Goal: Task Accomplishment & Management: Manage account settings

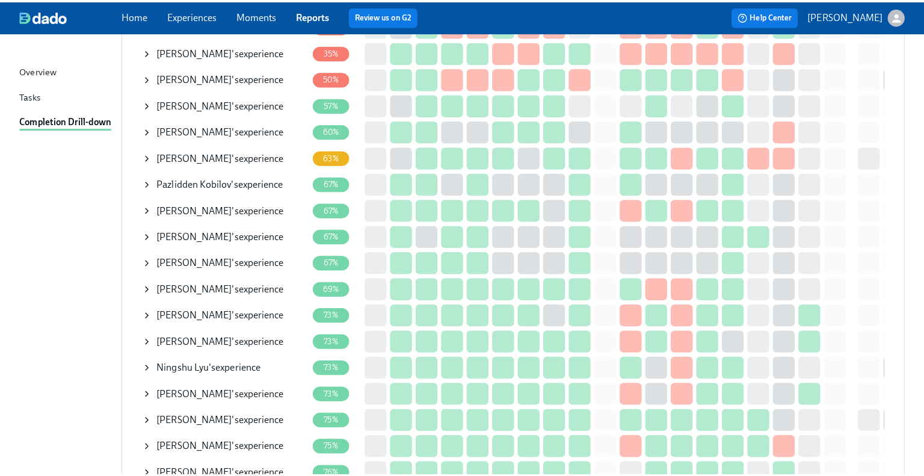
scroll to position [241, 0]
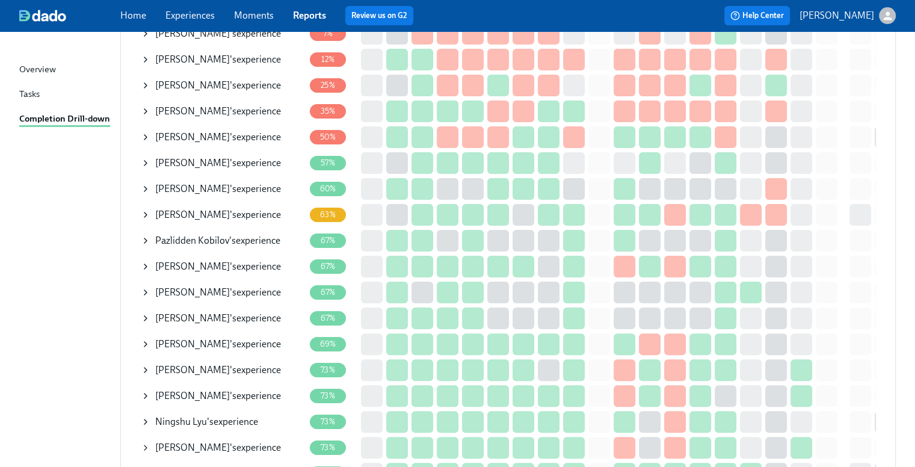
click at [148, 134] on icon at bounding box center [146, 137] width 10 height 10
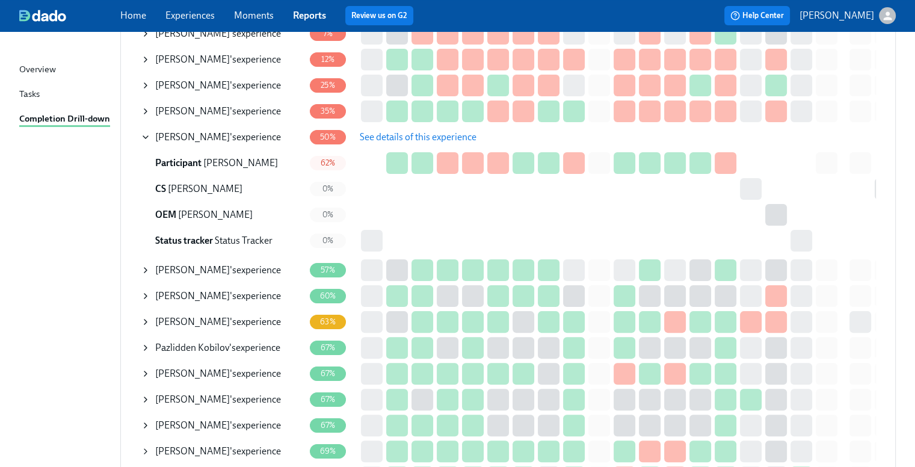
click at [438, 138] on span "See details of this experience" at bounding box center [418, 137] width 117 height 12
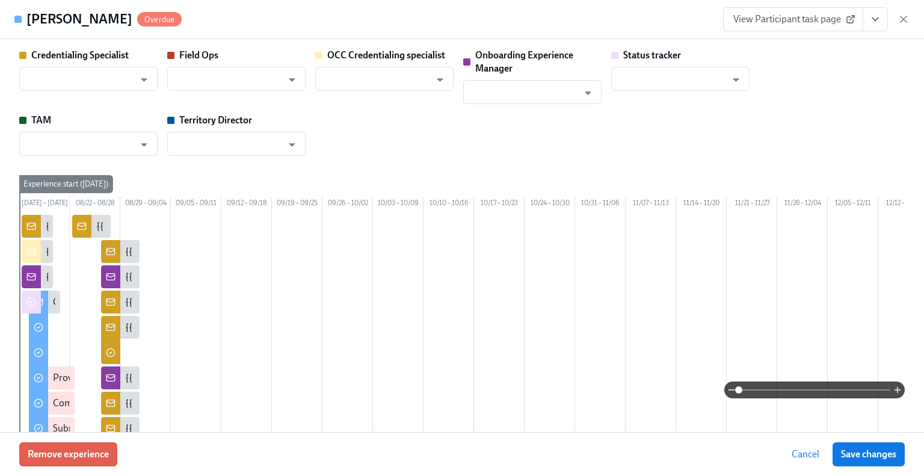
type input "[PERSON_NAME]"
type input "Status Tracker"
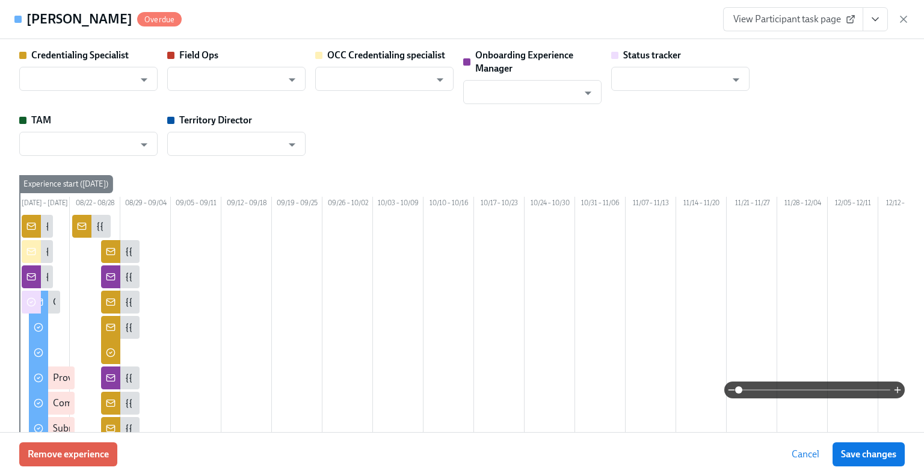
type input "[PERSON_NAME]"
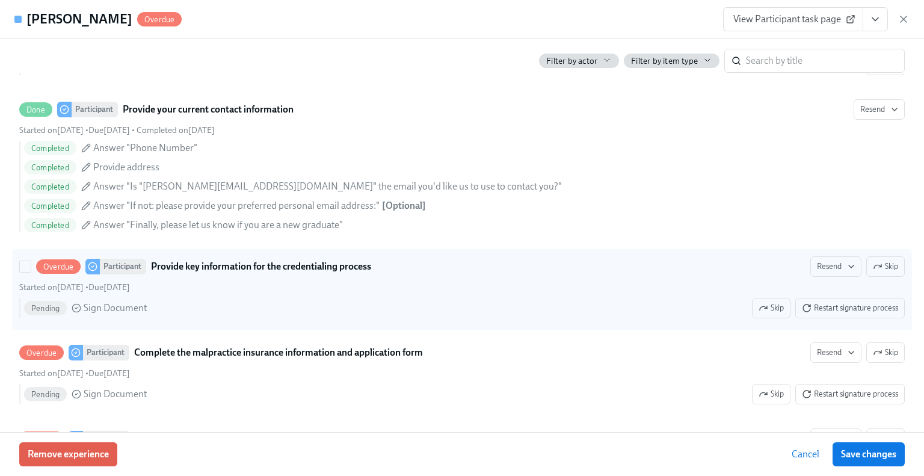
scroll to position [1383, 0]
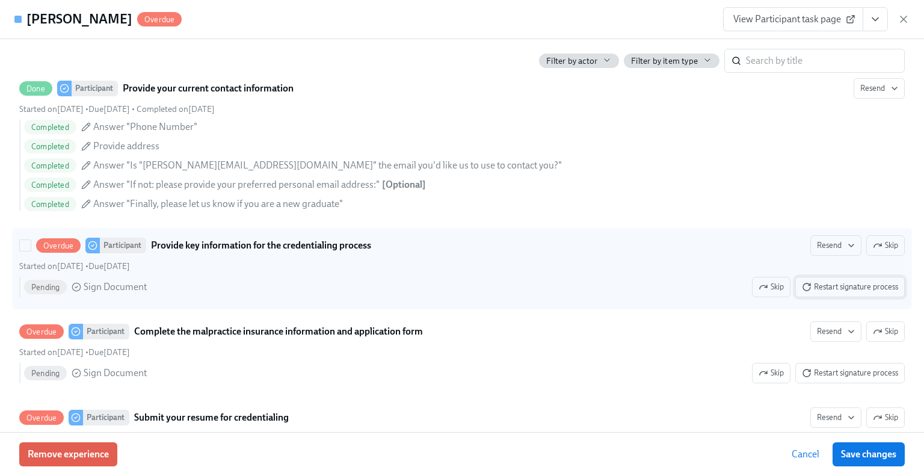
click at [830, 293] on span "Restart signature process" at bounding box center [850, 287] width 96 height 12
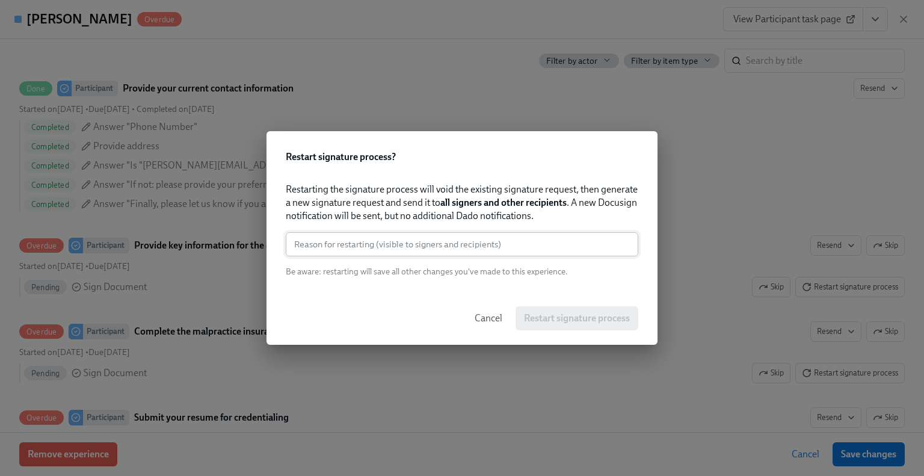
click at [462, 248] on input "text" at bounding box center [462, 244] width 352 height 24
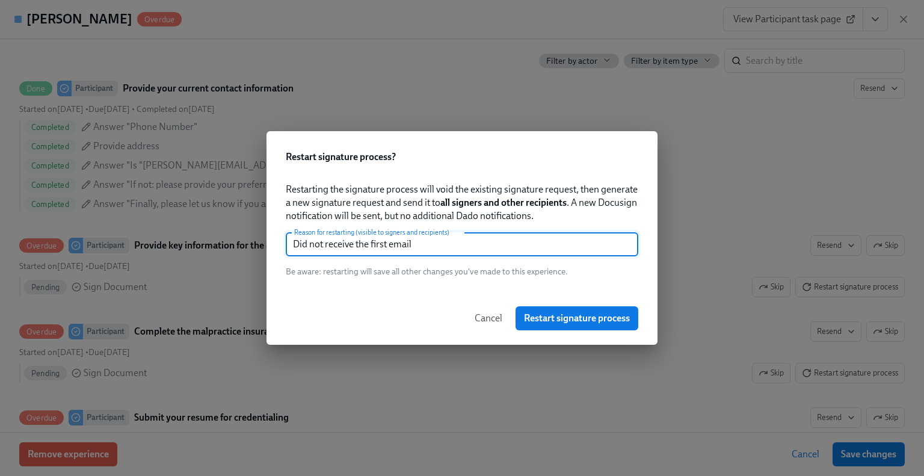
click at [461, 250] on input "Did not receive the first email" at bounding box center [462, 244] width 352 height 24
type input "Did not receive the first email"
click at [594, 315] on span "Restart signature process" at bounding box center [577, 318] width 106 height 12
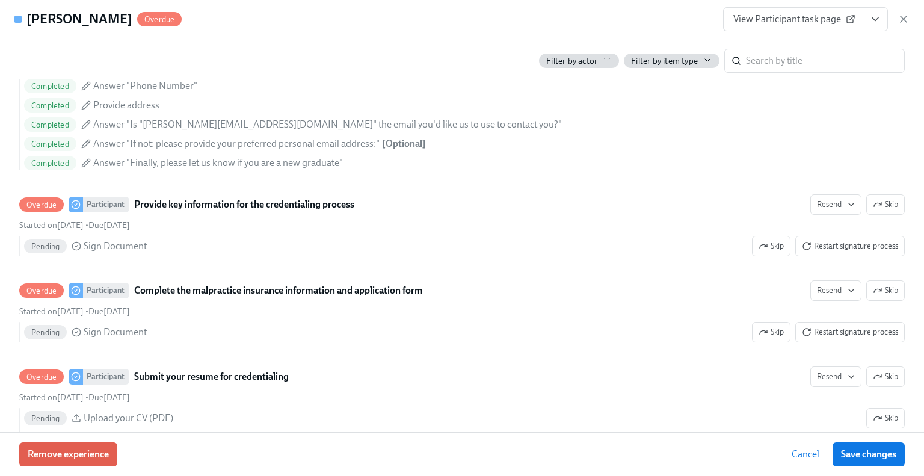
scroll to position [1443, 0]
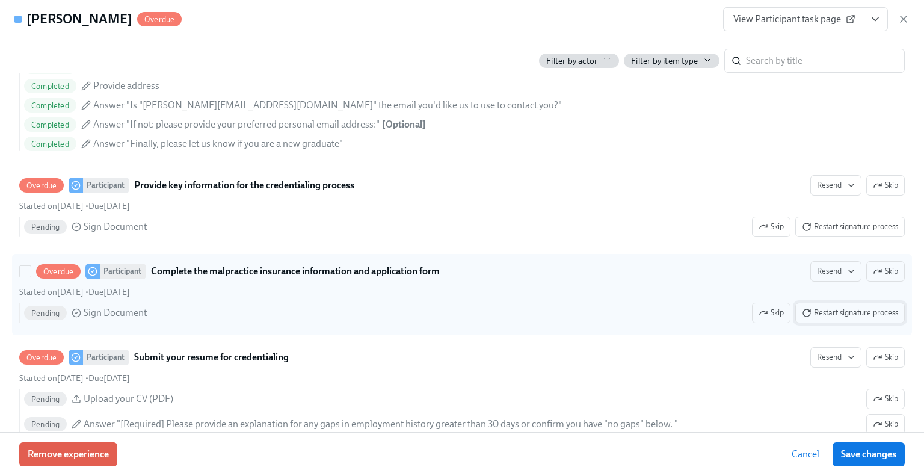
click at [823, 319] on span "Restart signature process" at bounding box center [850, 313] width 96 height 12
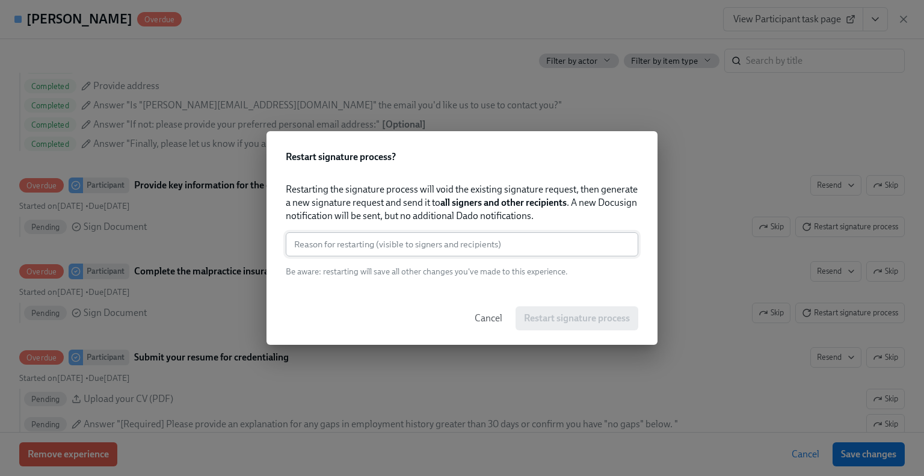
click at [491, 242] on input "text" at bounding box center [462, 244] width 352 height 24
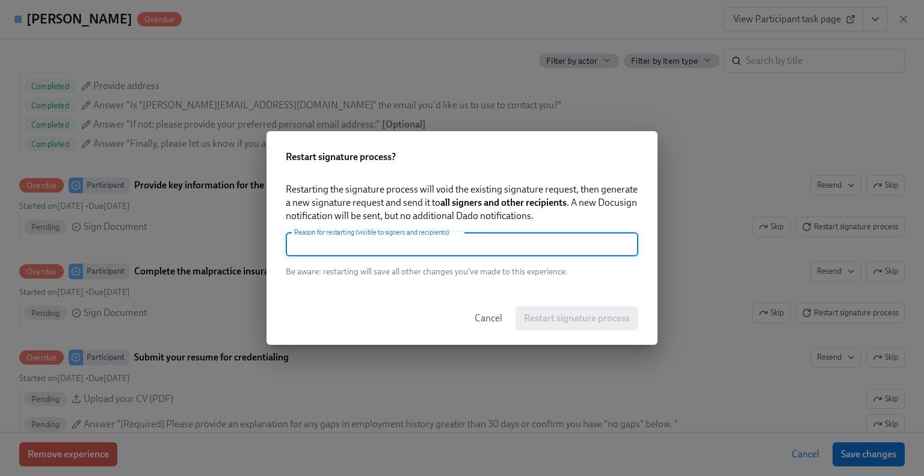
paste input "Did not receive the first email"
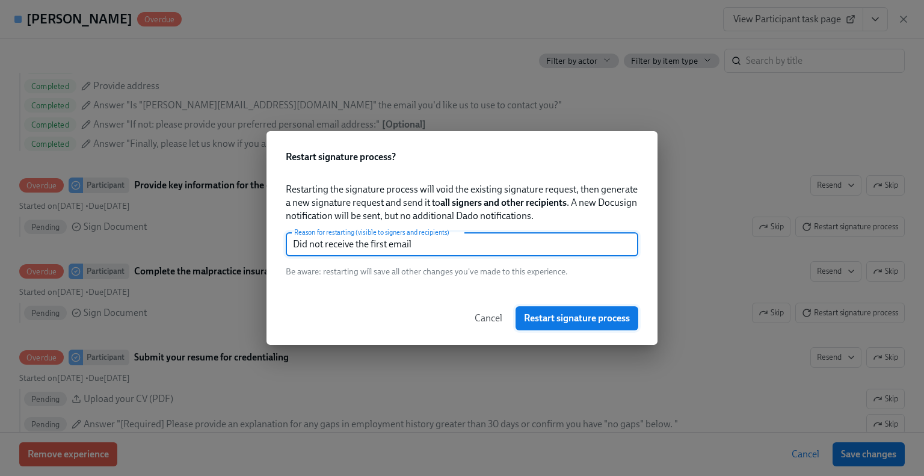
type input "Did not receive the first email"
click at [568, 315] on span "Restart signature process" at bounding box center [577, 318] width 106 height 12
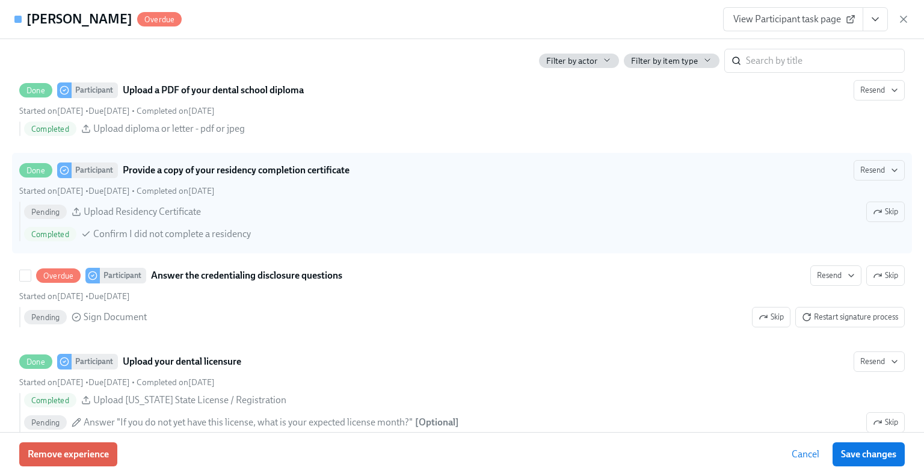
scroll to position [1865, 0]
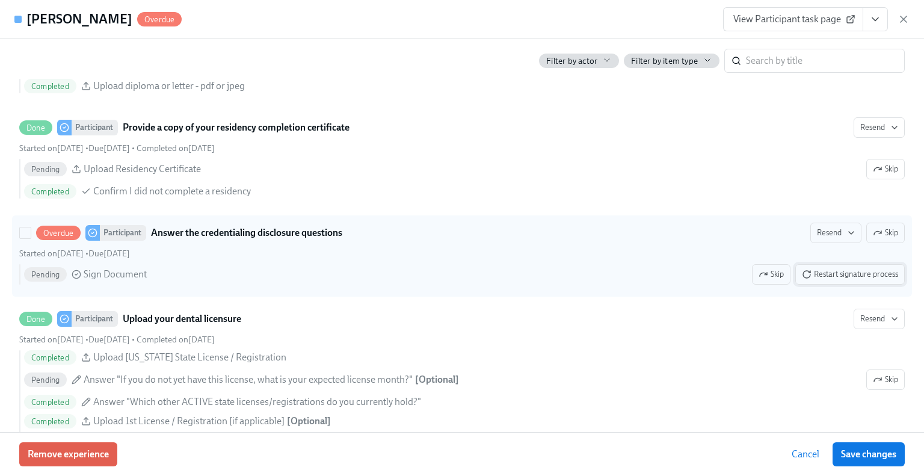
click at [830, 280] on span "Restart signature process" at bounding box center [850, 274] width 96 height 12
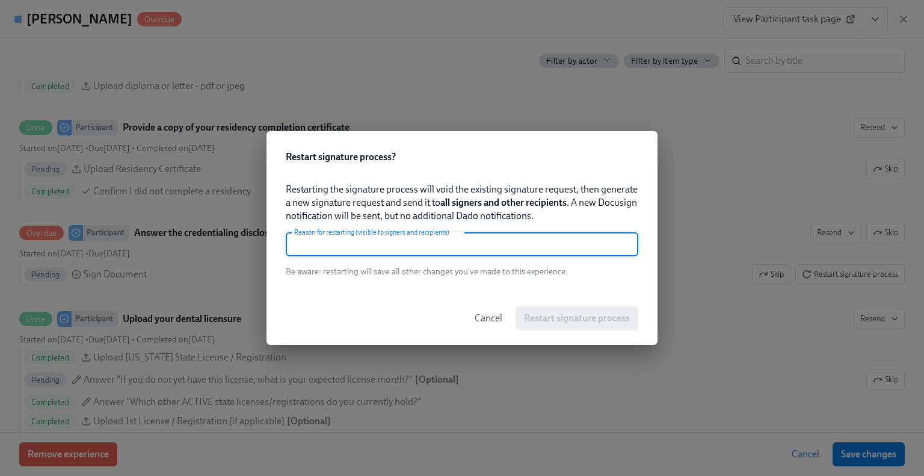
click at [495, 245] on input "text" at bounding box center [462, 244] width 352 height 24
paste input "Did not receive the first email"
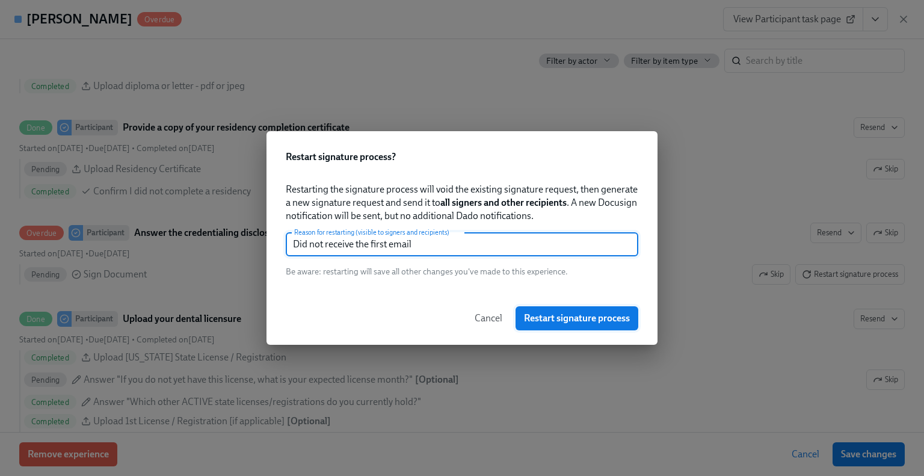
type input "Did not receive the first email"
click at [571, 324] on span "Restart signature process" at bounding box center [577, 318] width 106 height 12
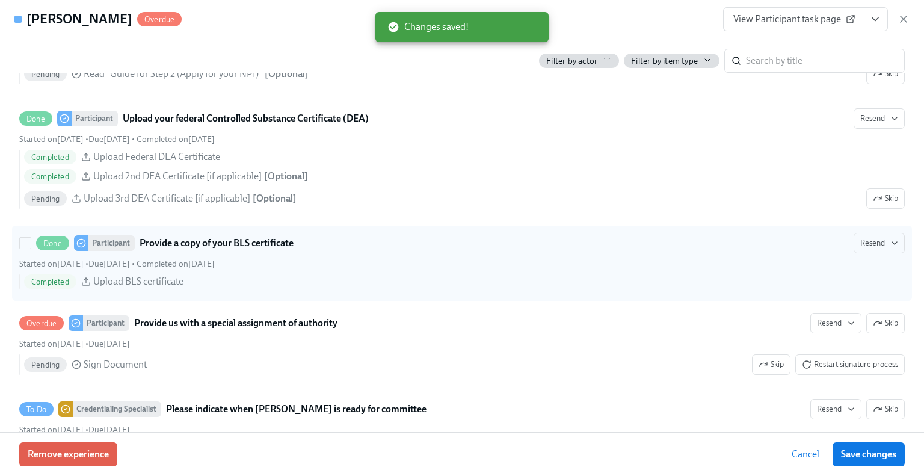
scroll to position [2406, 0]
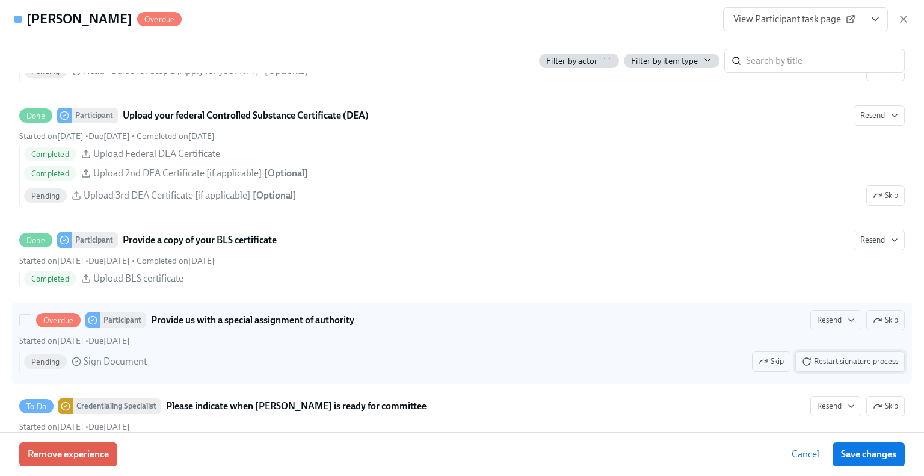
click at [865, 367] on span "Restart signature process" at bounding box center [850, 361] width 96 height 12
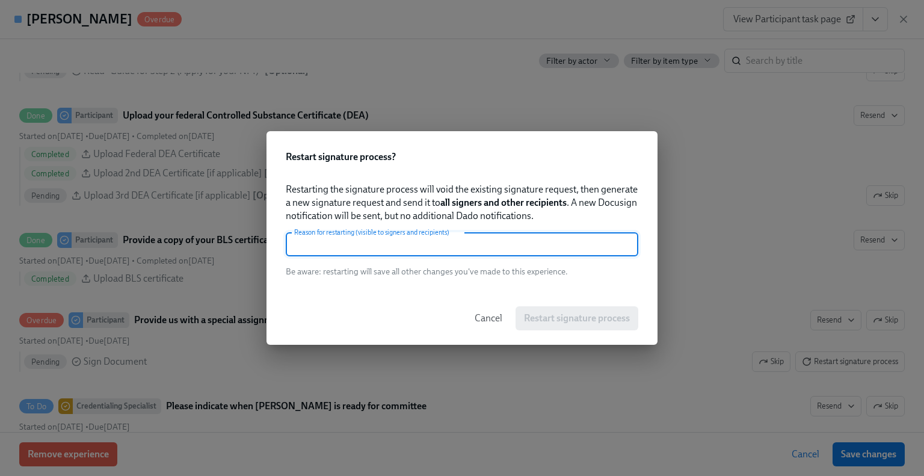
click at [497, 251] on input "text" at bounding box center [462, 244] width 352 height 24
paste input "Did not receive the first email"
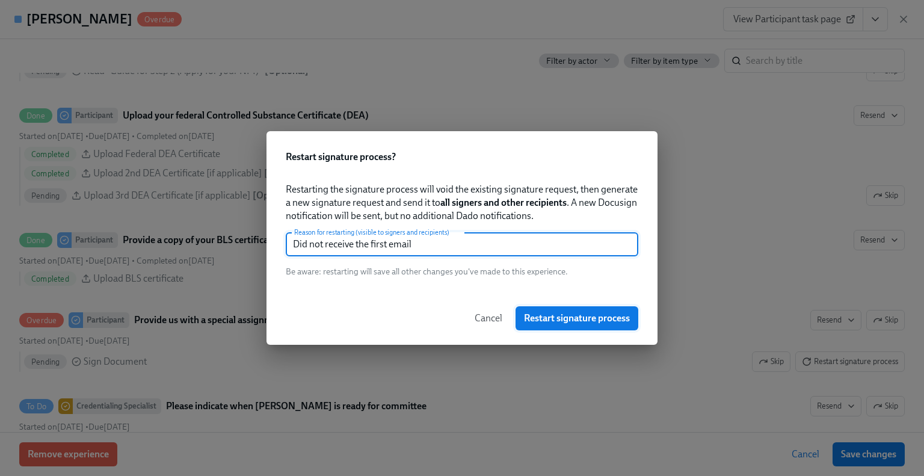
type input "Did not receive the first email"
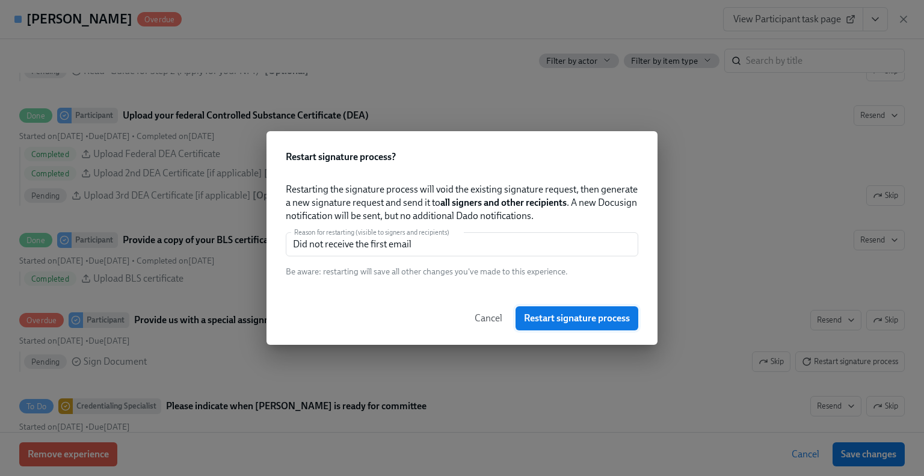
click at [585, 318] on span "Restart signature process" at bounding box center [577, 318] width 106 height 12
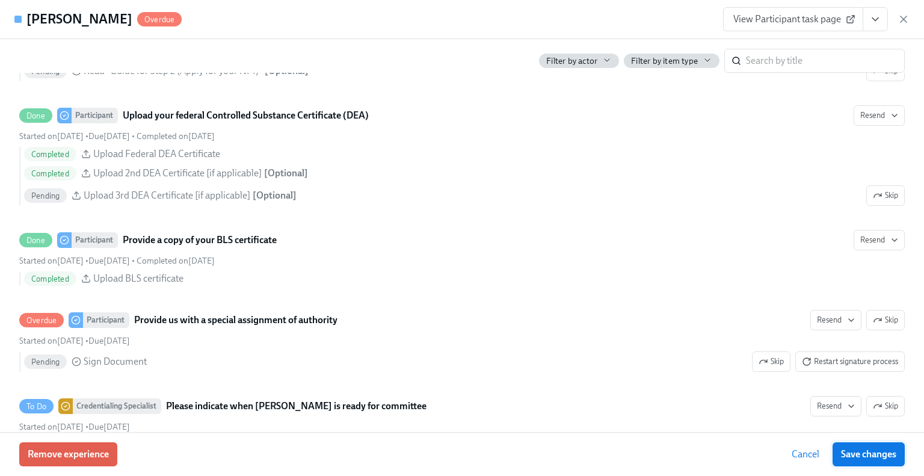
click at [854, 453] on span "Save changes" at bounding box center [868, 454] width 55 height 12
